Goal: Information Seeking & Learning: Stay updated

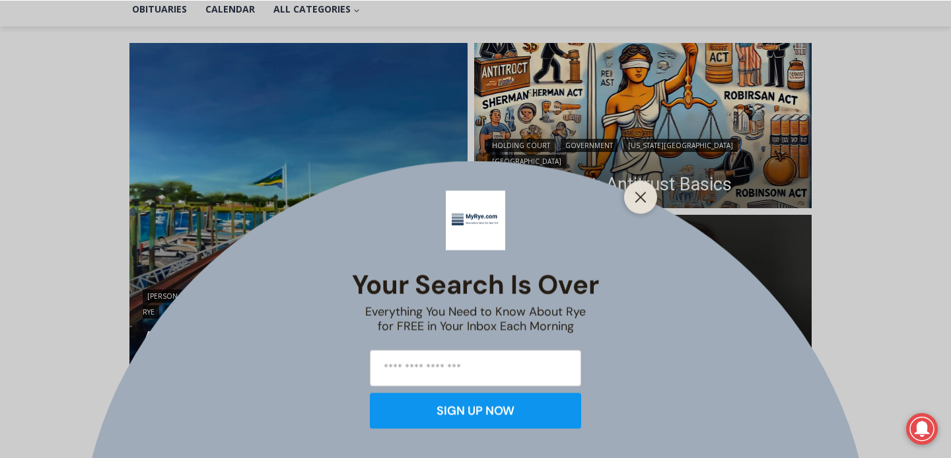
scroll to position [332, 0]
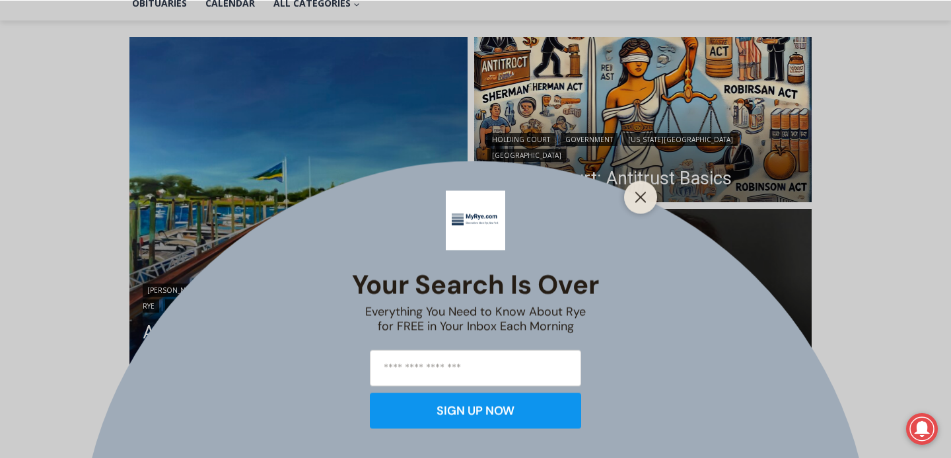
click at [634, 339] on div "Your Search is Over Everything You Need to Know About Rye for FREE in Your Inbo…" at bounding box center [475, 229] width 951 height 458
click at [635, 204] on button "Close" at bounding box center [640, 197] width 18 height 18
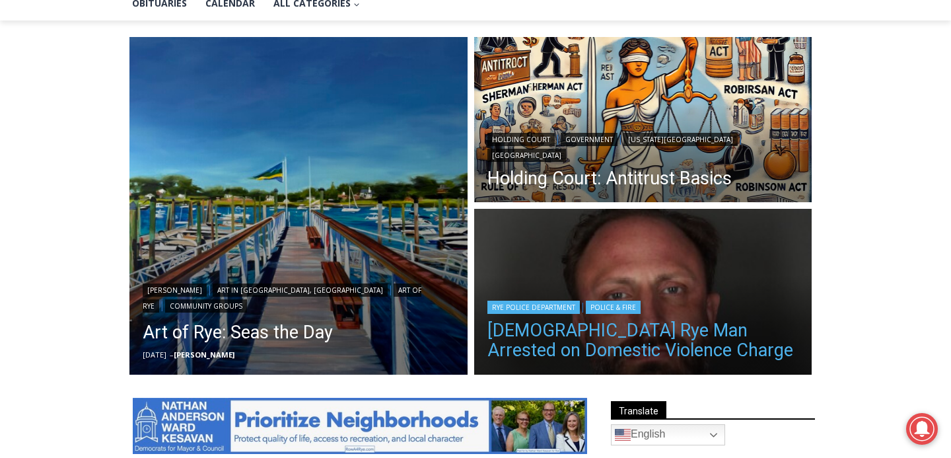
click at [620, 315] on h2 "[DEMOGRAPHIC_DATA] Rye Man Arrested on Domestic Violence Charge" at bounding box center [643, 339] width 312 height 50
click at [610, 331] on link "[DEMOGRAPHIC_DATA] Rye Man Arrested on Domestic Violence Charge" at bounding box center [643, 340] width 312 height 40
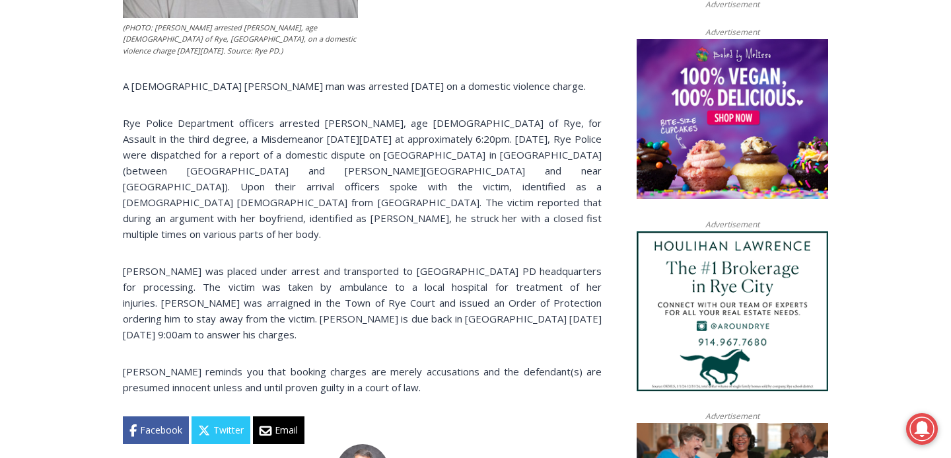
scroll to position [861, 0]
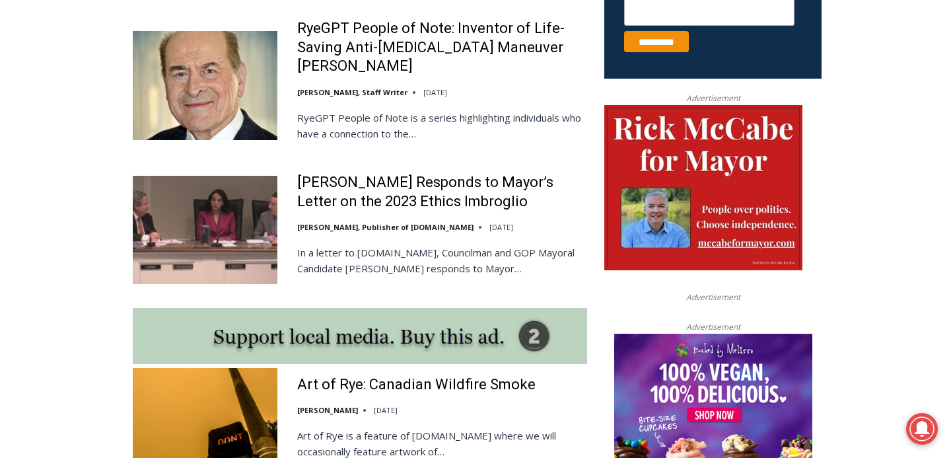
scroll to position [930, 0]
